Goal: Find contact information: Find contact information

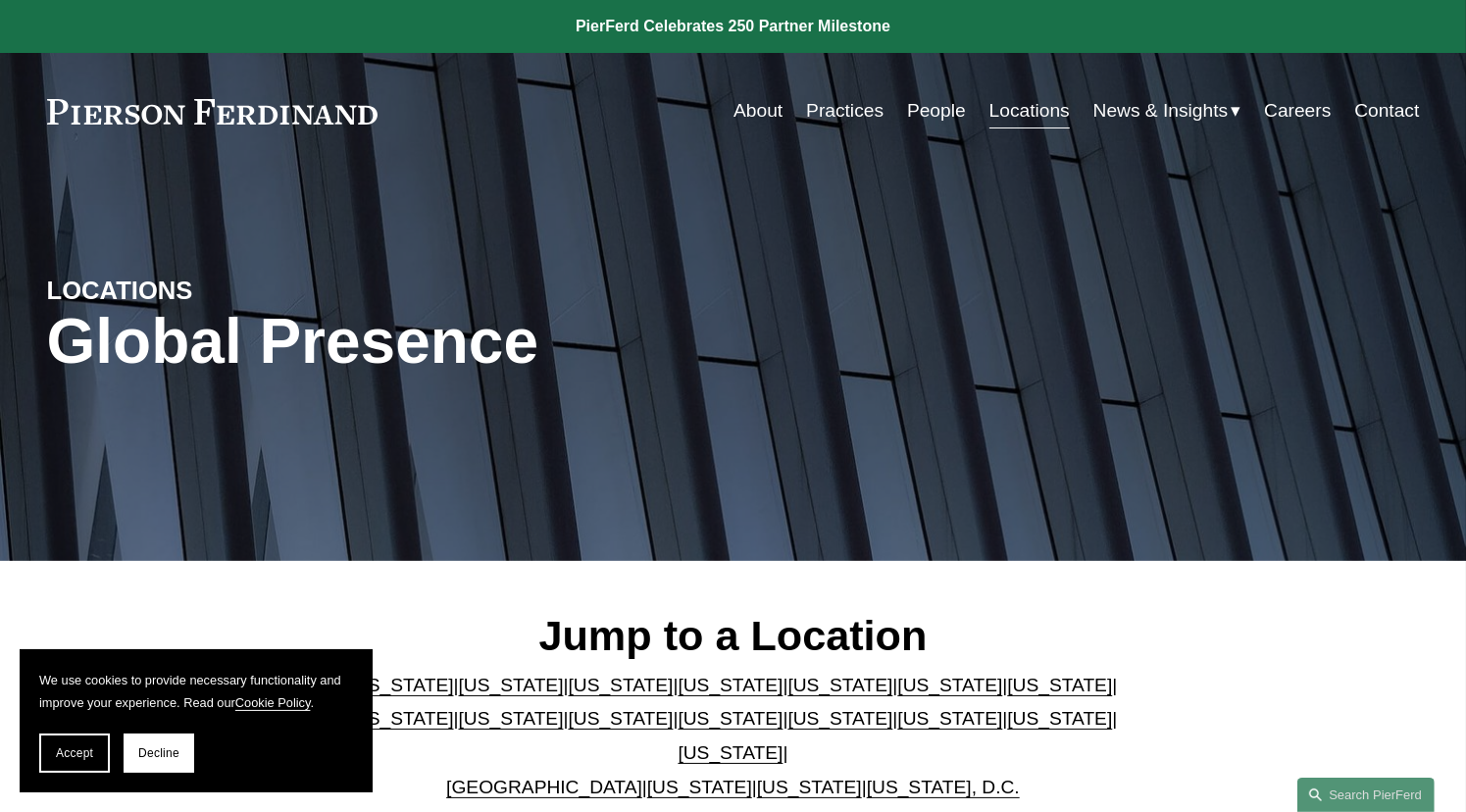
click at [1008, 114] on link "Locations" at bounding box center [1029, 110] width 80 height 37
click at [569, 717] on link "New Jersey" at bounding box center [621, 718] width 105 height 21
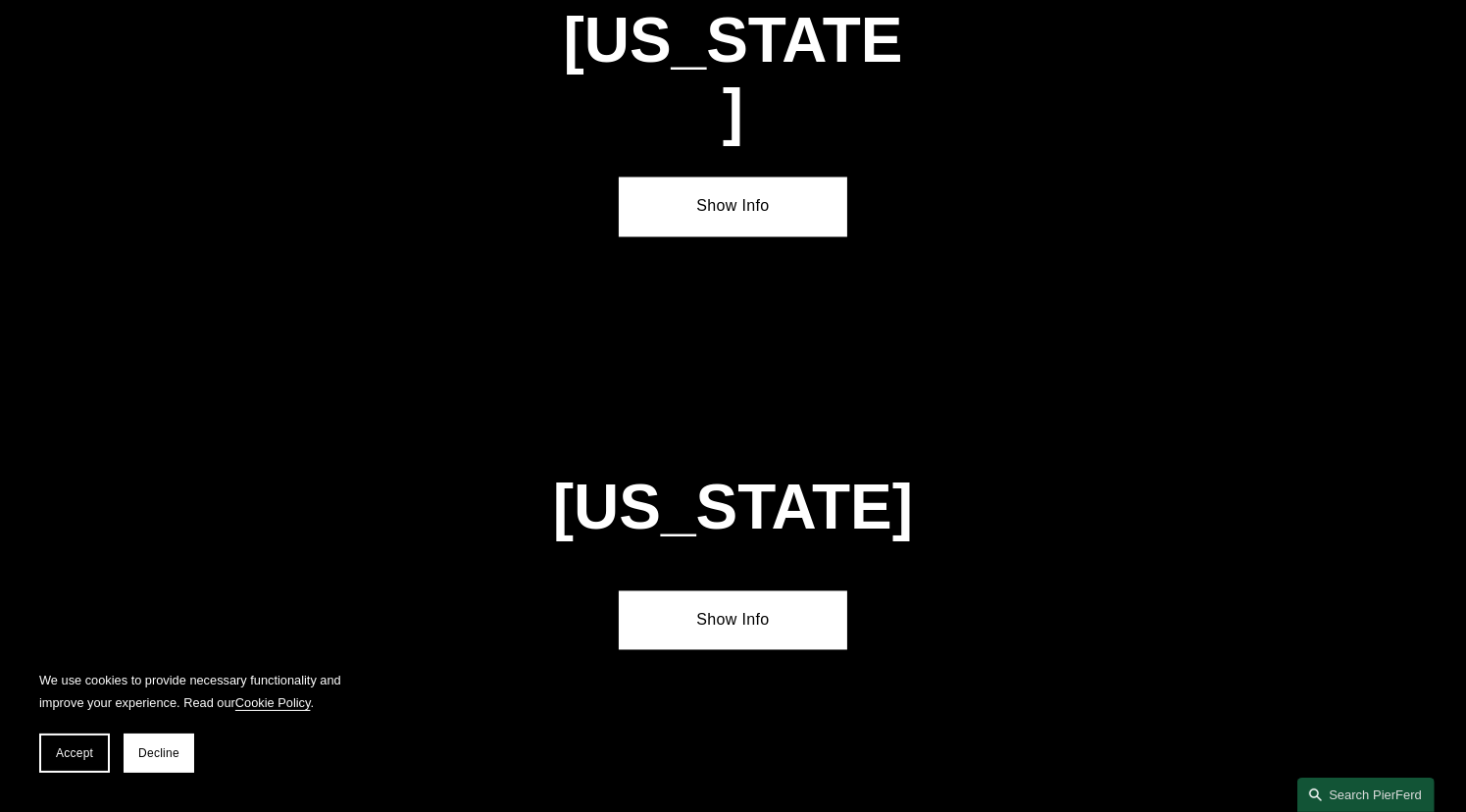
scroll to position [4554, 0]
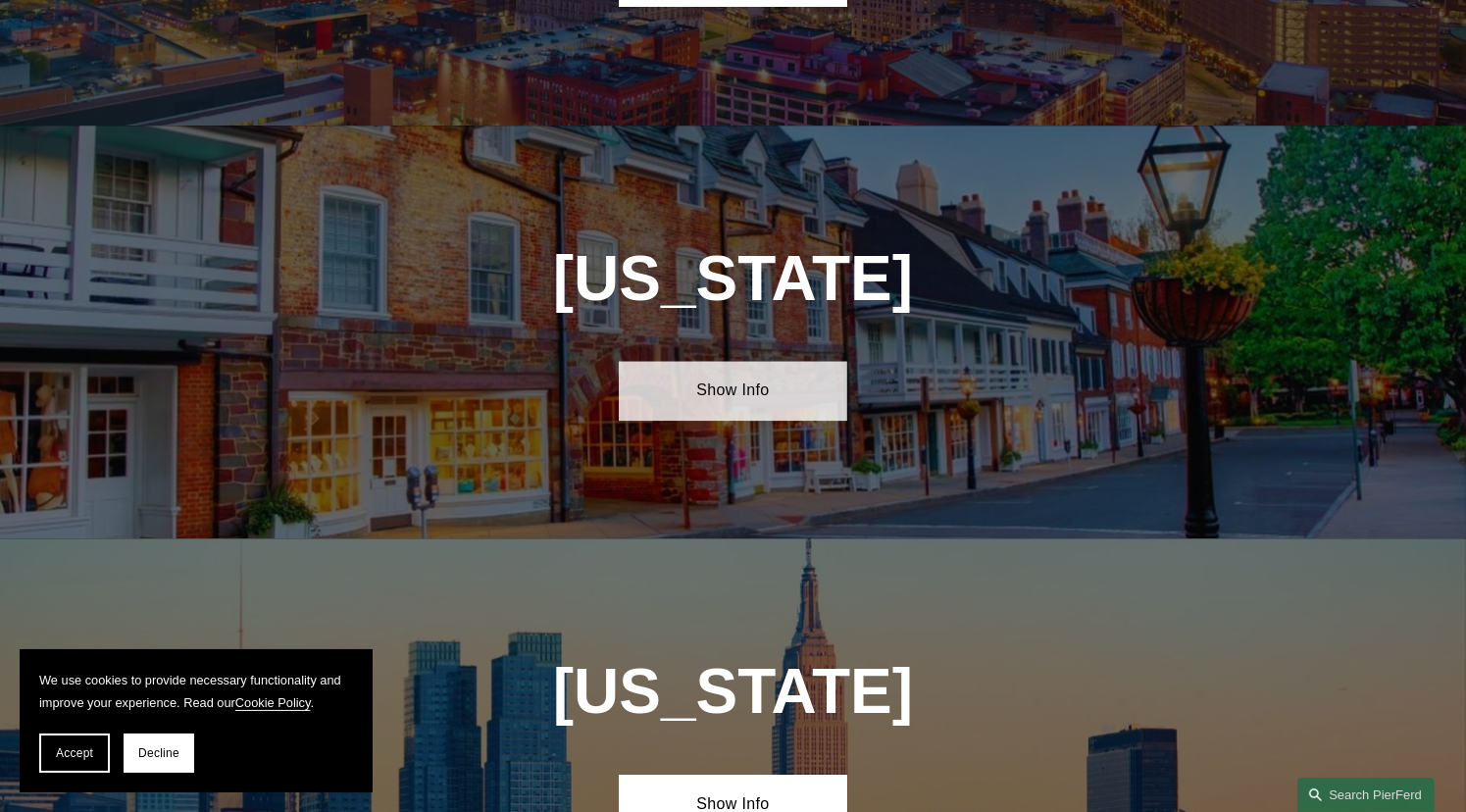
click at [757, 361] on link "Show Info" at bounding box center [733, 390] width 229 height 59
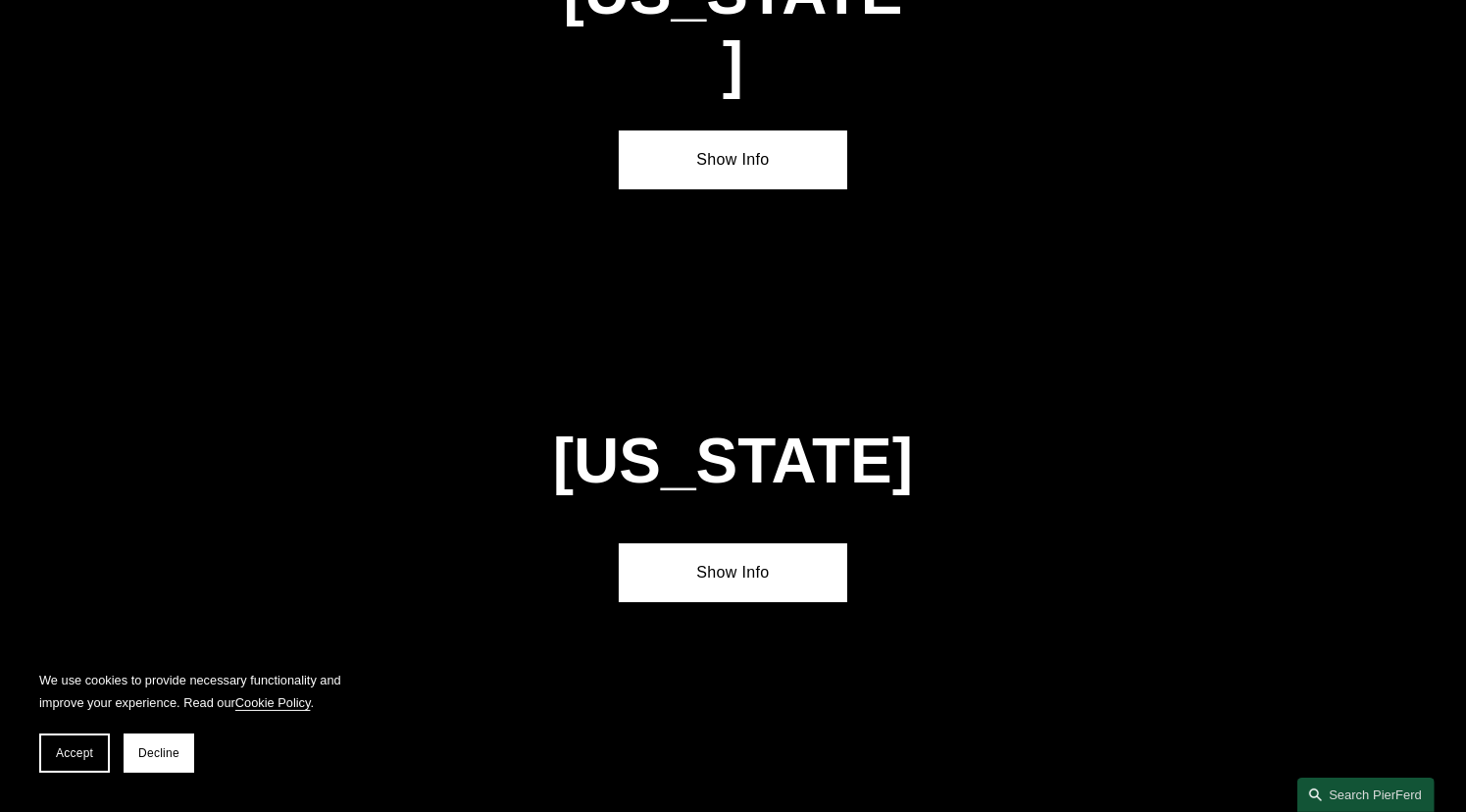
scroll to position [1087, 0]
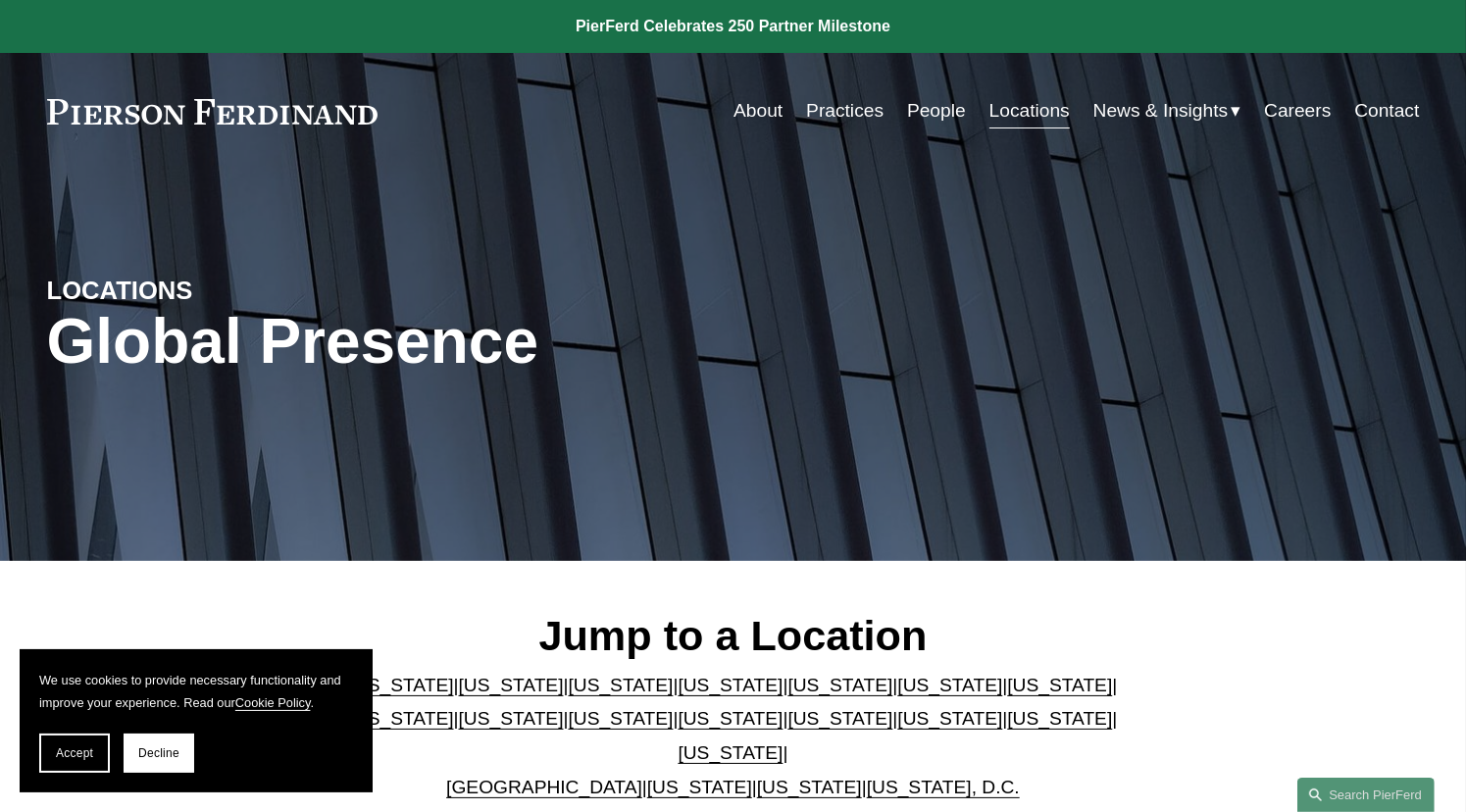
click at [1387, 116] on link "Contact" at bounding box center [1386, 110] width 65 height 37
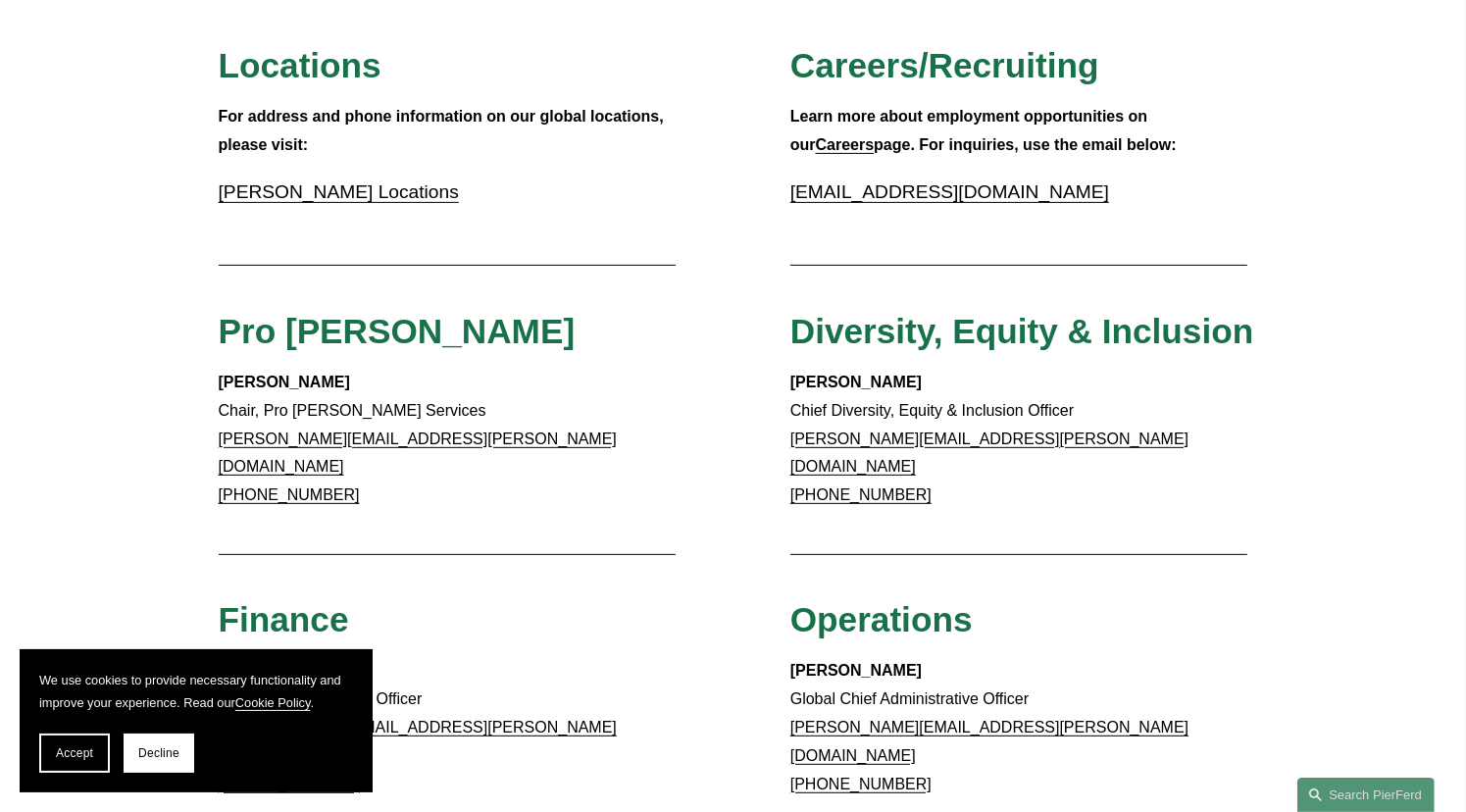
scroll to position [604, 0]
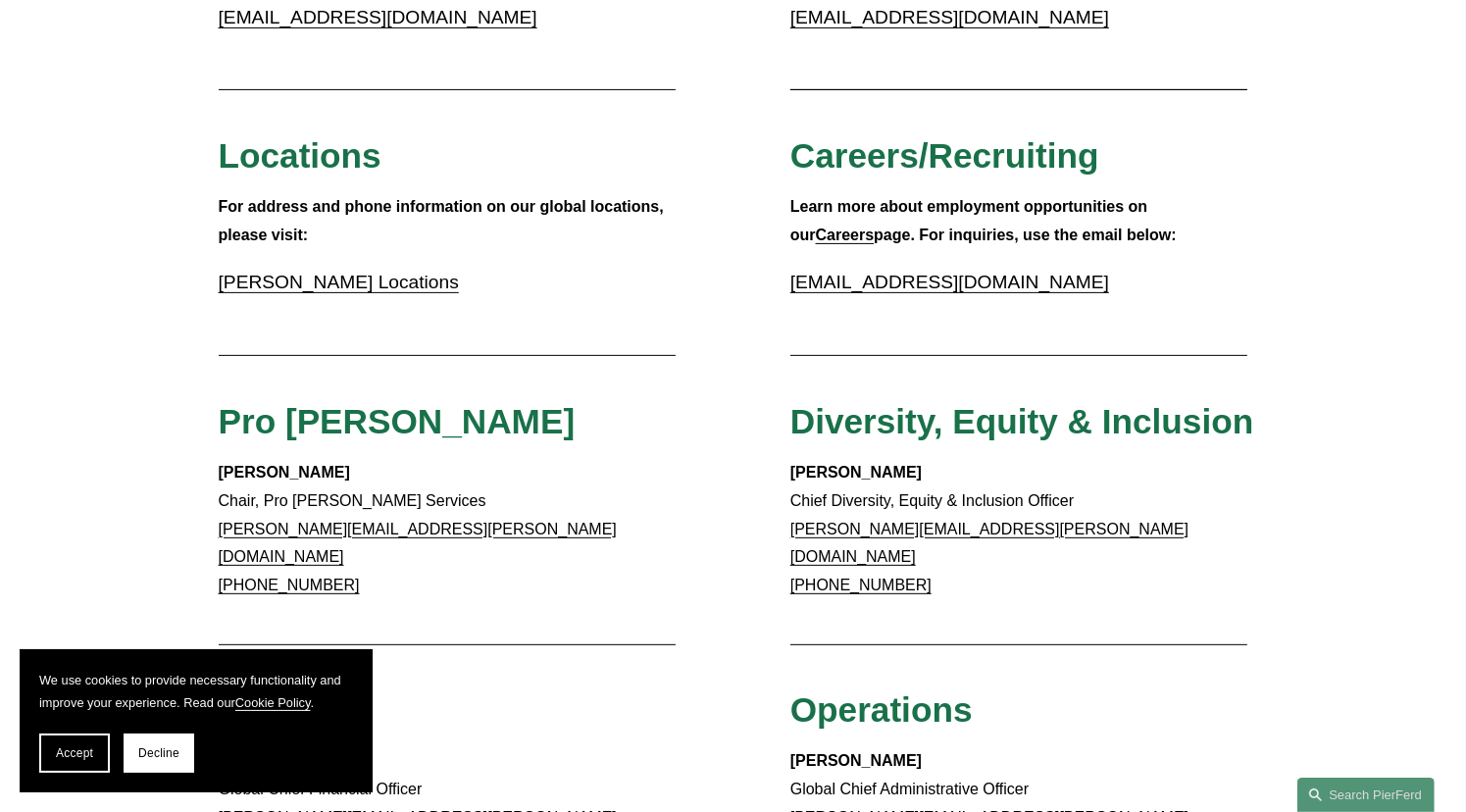
click at [380, 280] on link "Pierson Ferdinand Locations" at bounding box center [339, 282] width 240 height 21
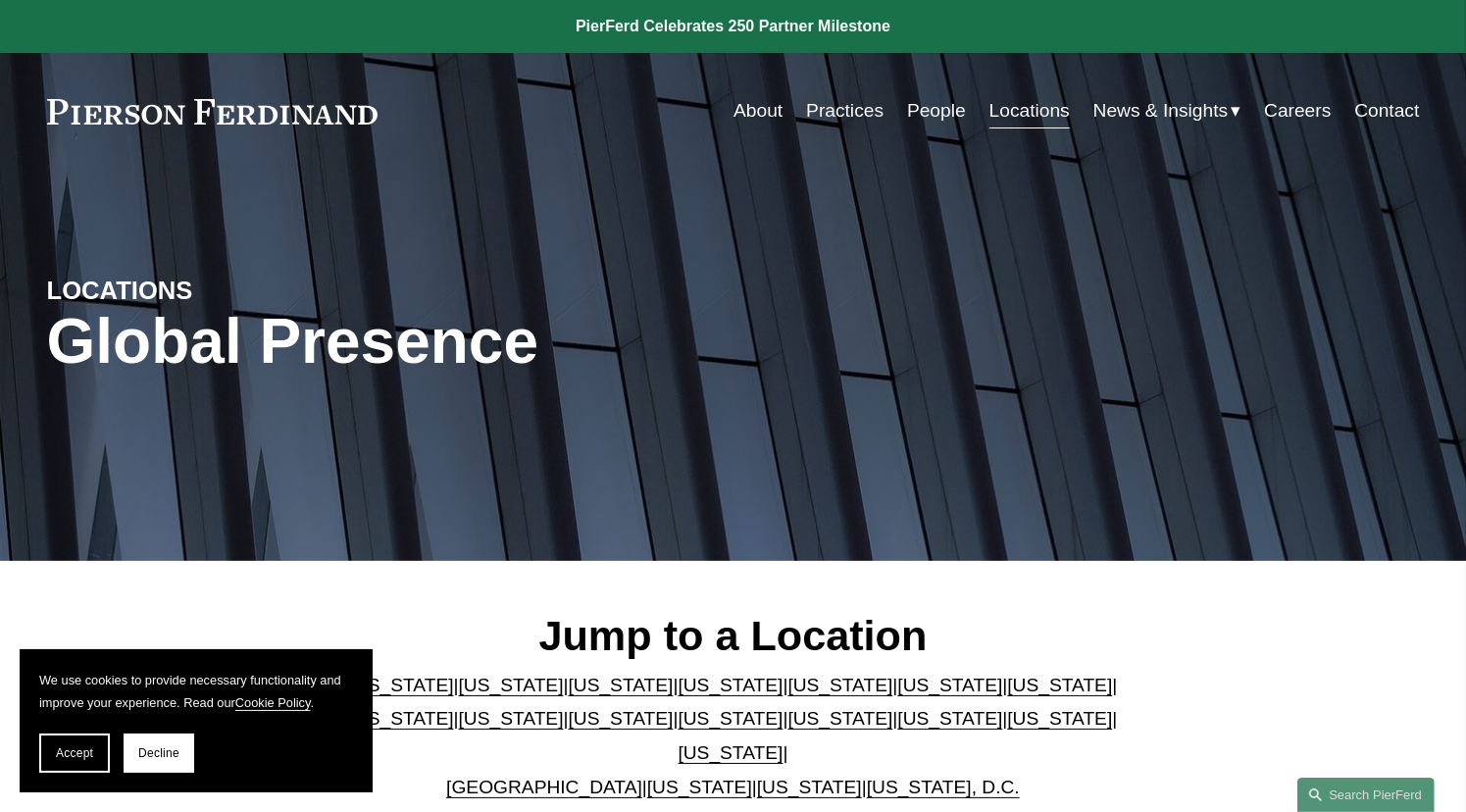
click at [1036, 115] on link "Locations" at bounding box center [1029, 110] width 80 height 37
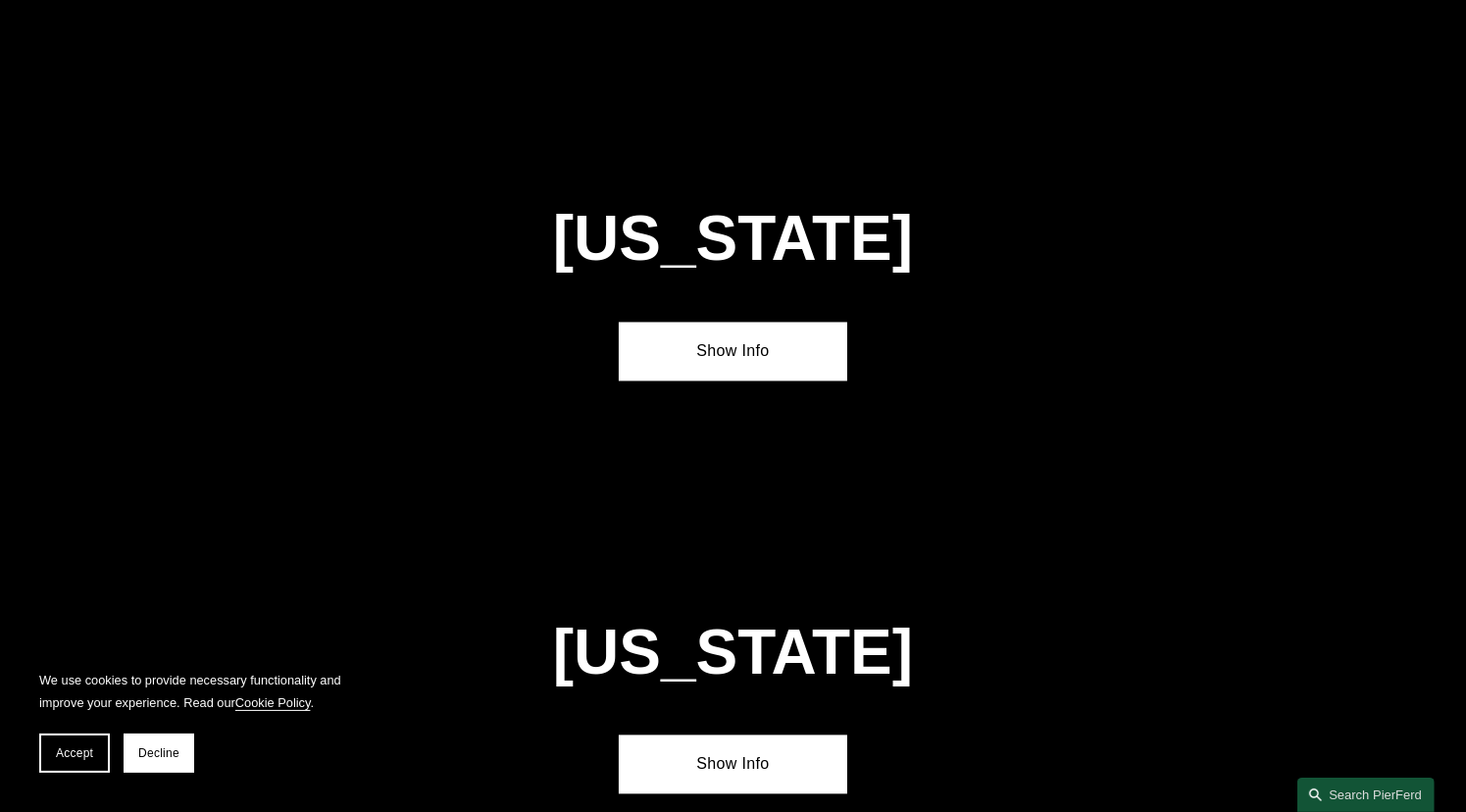
scroll to position [4243, 0]
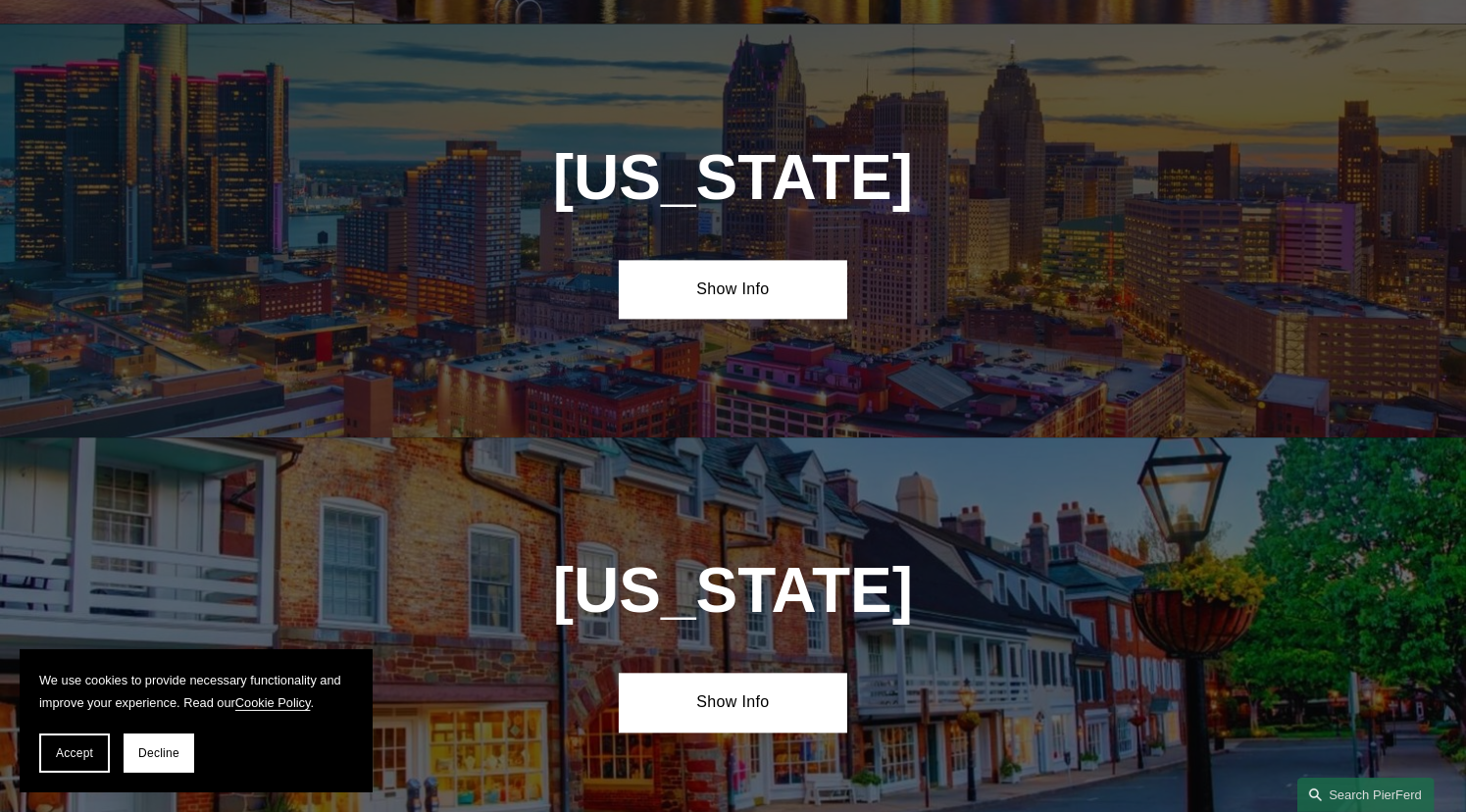
click at [856, 597] on div "New Jersey Show Info" at bounding box center [733, 643] width 1466 height 412
click at [816, 672] on link "Show Info" at bounding box center [733, 701] width 229 height 59
click at [816, 672] on link "Hide Info" at bounding box center [733, 701] width 229 height 59
click at [71, 752] on span "Accept" at bounding box center [74, 753] width 37 height 14
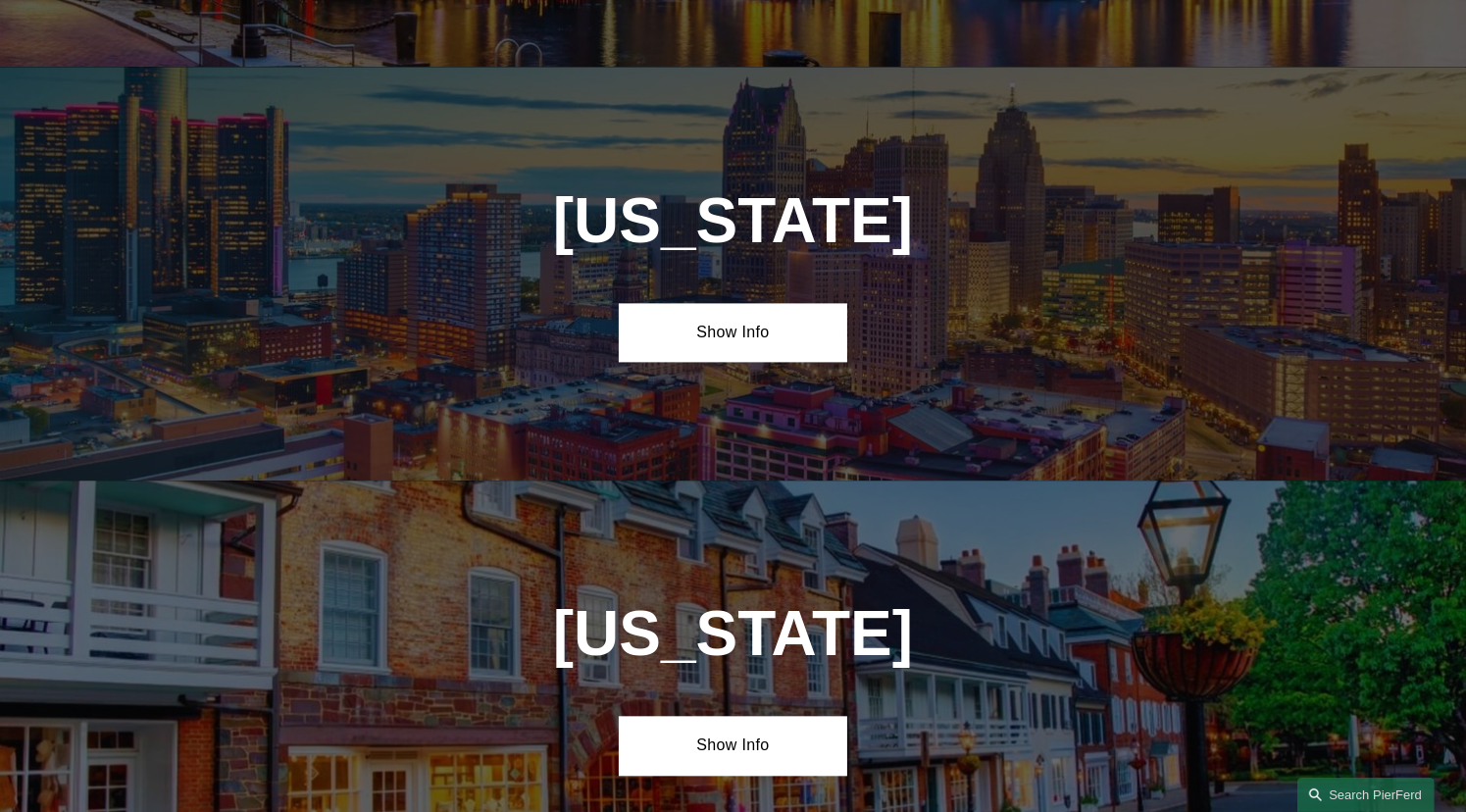
scroll to position [4087, 0]
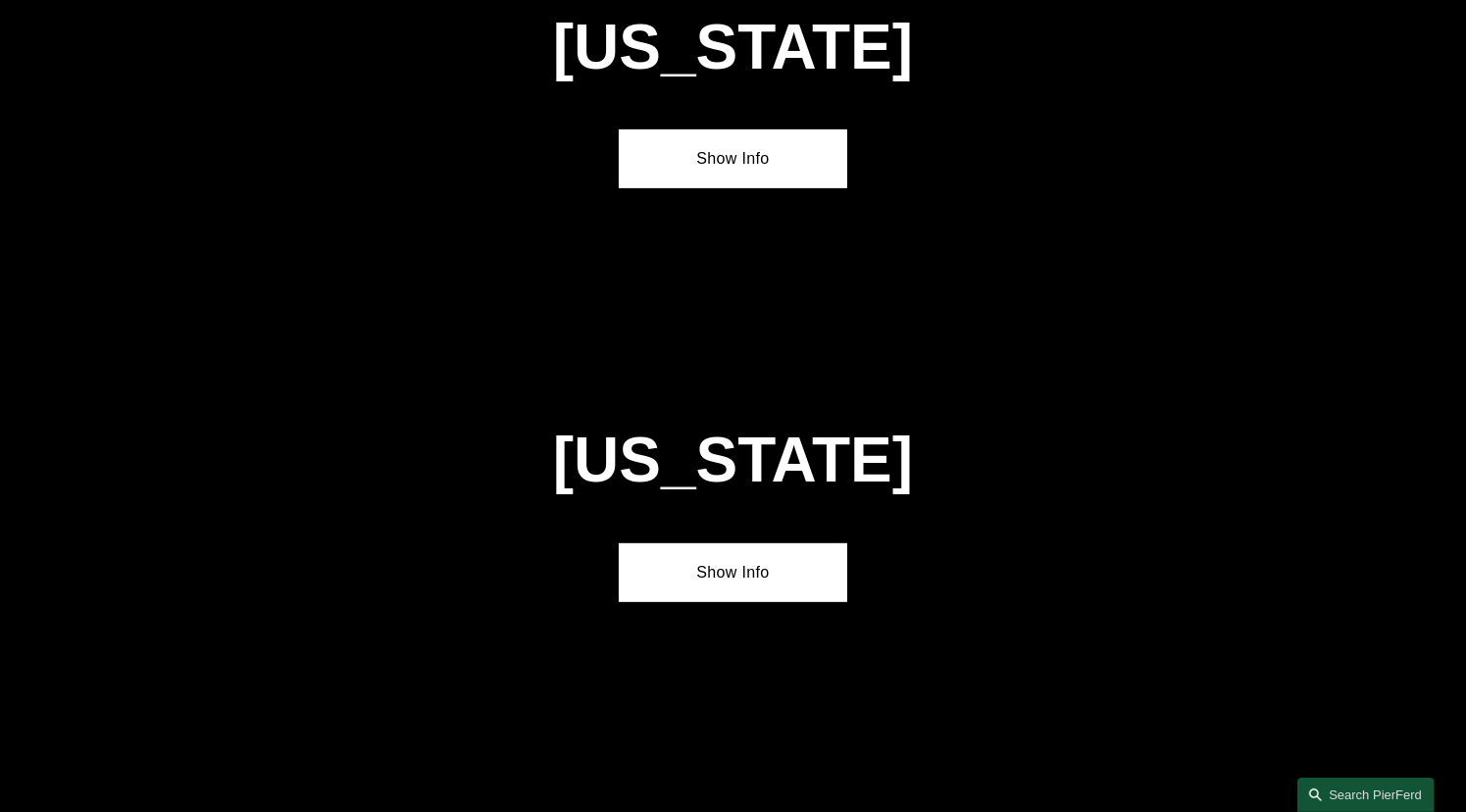
scroll to position [8629, 0]
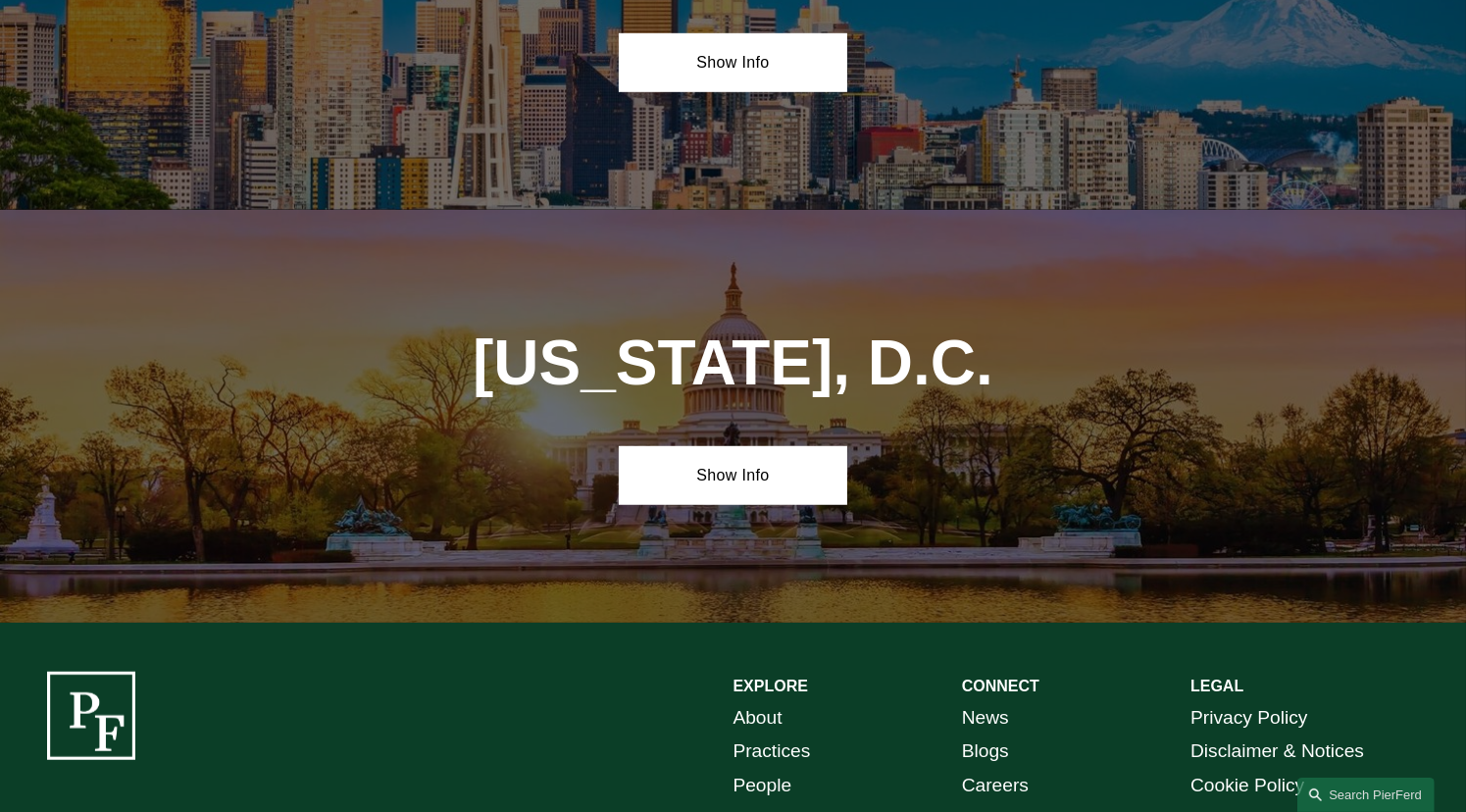
click at [960, 701] on p "About Practices People Locations Insights" at bounding box center [847, 786] width 229 height 170
click at [1005, 803] on link "Contact" at bounding box center [994, 820] width 65 height 34
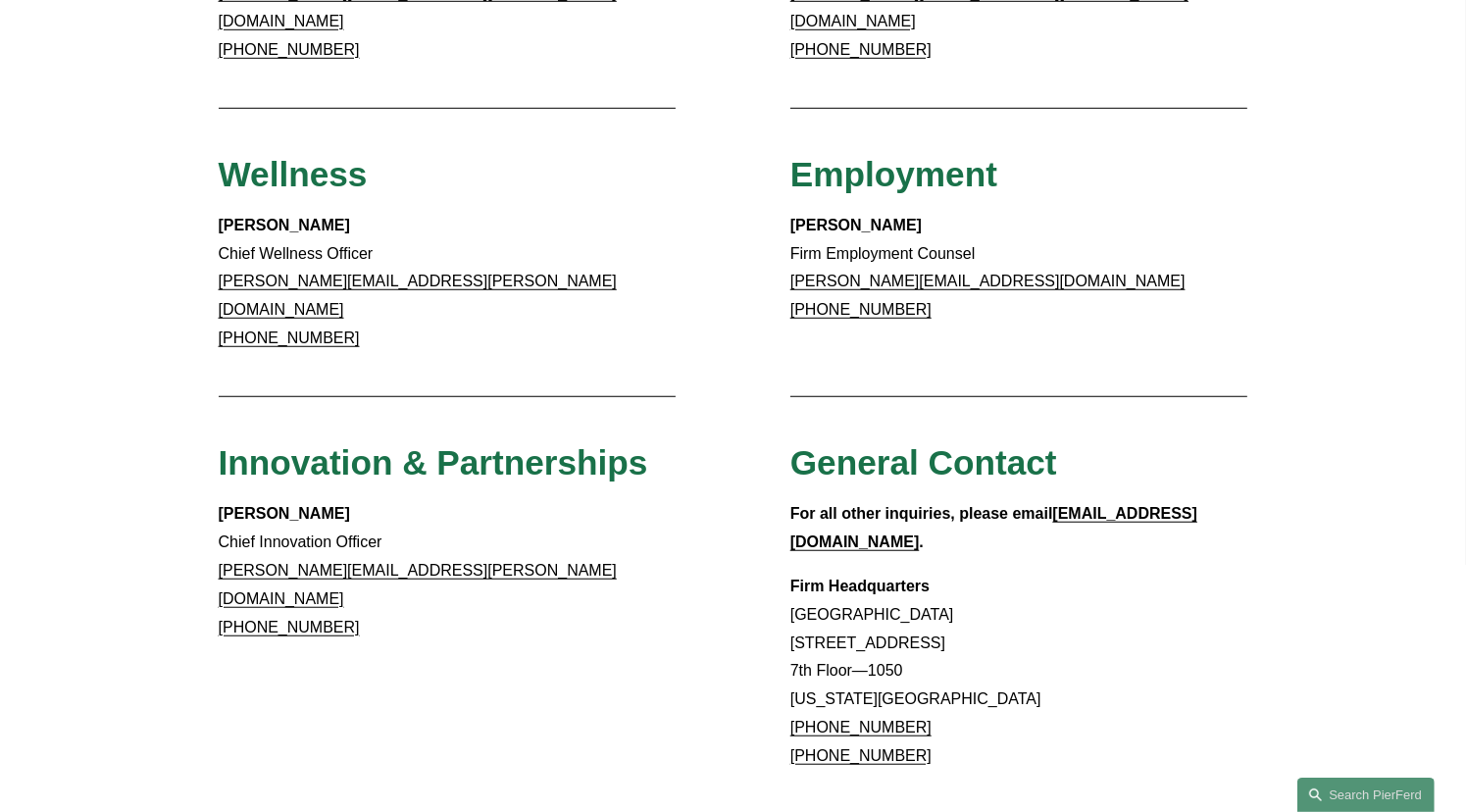
scroll to position [1444, 0]
